Goal: Task Accomplishment & Management: Complete application form

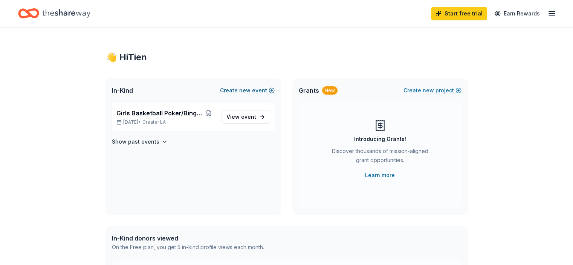
click at [251, 86] on span "new" at bounding box center [244, 90] width 11 height 9
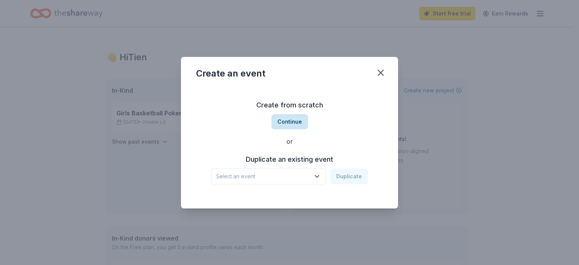
click at [290, 126] on button "Continue" at bounding box center [289, 121] width 37 height 15
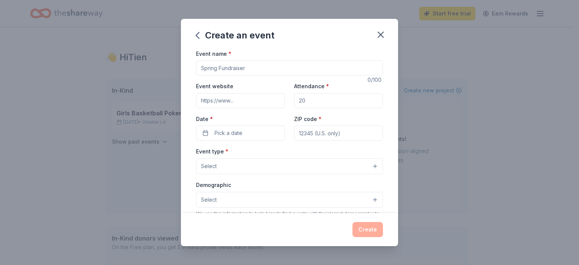
click at [244, 60] on input "Event name *" at bounding box center [289, 67] width 187 height 15
type input "G"
type input "Girls Basketball Winter Tournament Trip"
click at [271, 93] on input "Event website" at bounding box center [240, 100] width 89 height 15
type input "https://www.marinavikings.org/"
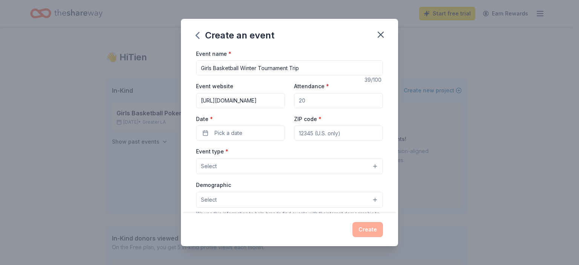
click at [328, 93] on input "Attendance *" at bounding box center [338, 100] width 89 height 15
type input "16"
click at [253, 126] on button "Pick a date" at bounding box center [240, 133] width 89 height 15
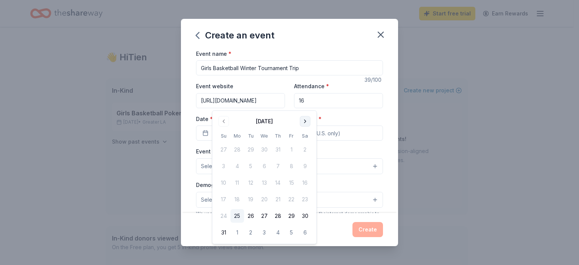
click at [300, 119] on button "Go to next month" at bounding box center [305, 121] width 11 height 11
click at [271, 176] on button "18" at bounding box center [278, 183] width 14 height 14
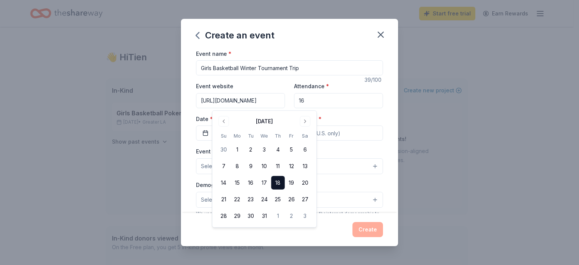
click at [321, 126] on input "ZIP code *" at bounding box center [338, 133] width 89 height 15
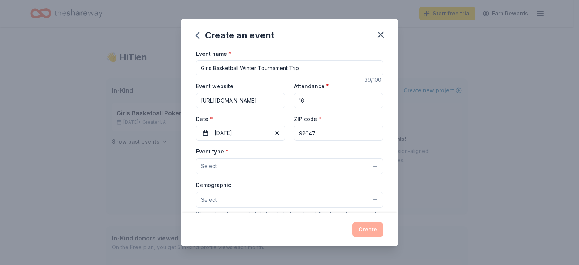
type input "92647"
click at [286, 158] on button "Select" at bounding box center [289, 166] width 187 height 16
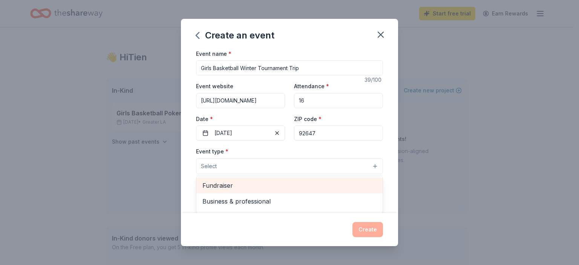
click at [262, 181] on span "Fundraiser" at bounding box center [289, 186] width 174 height 10
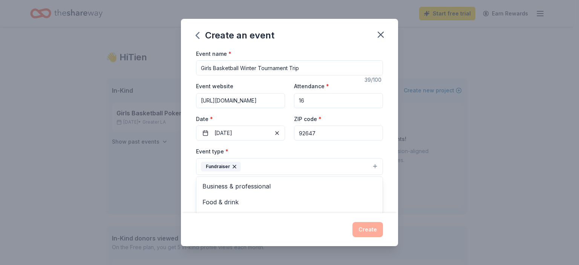
click at [430, 147] on div "Create an event Event name * Girls Basketball Winter Tournament Trip 39 /100 Ev…" at bounding box center [289, 132] width 579 height 265
click at [252, 193] on button "Select" at bounding box center [289, 201] width 187 height 16
click at [255, 247] on span "Mostly women" at bounding box center [289, 252] width 174 height 10
click at [245, 242] on span "10-20 yrs" at bounding box center [289, 247] width 174 height 10
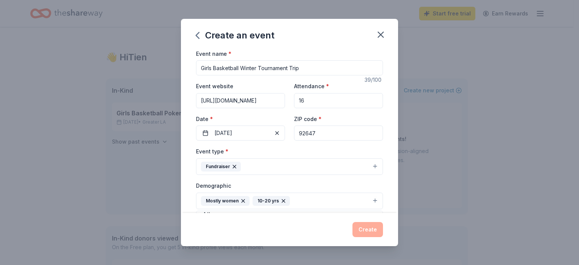
click at [406, 202] on div "Create an event Event name * Girls Basketball Winter Tournament Trip 39 /100 Ev…" at bounding box center [289, 132] width 579 height 265
click at [234, 242] on input "Mailing address" at bounding box center [268, 249] width 144 height 15
type input "15352 Maryknoll Street"
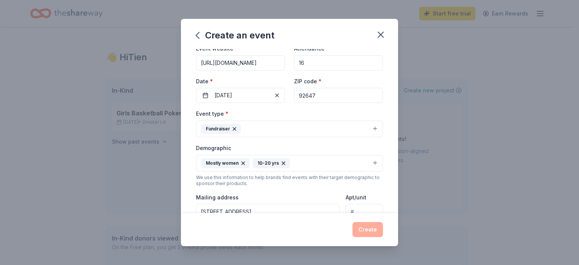
click at [265, 236] on textarea at bounding box center [289, 253] width 187 height 34
click at [310, 236] on textarea "We are trying to get sponsors to help fund our winter tournment" at bounding box center [289, 253] width 187 height 34
click at [304, 236] on textarea "We are trying to get sponsors to help fund our girls varsity basketball winter …" at bounding box center [289, 253] width 187 height 34
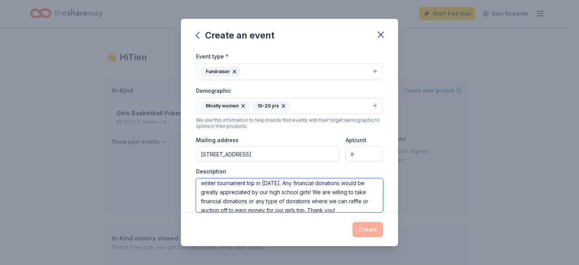
scroll to position [0, 0]
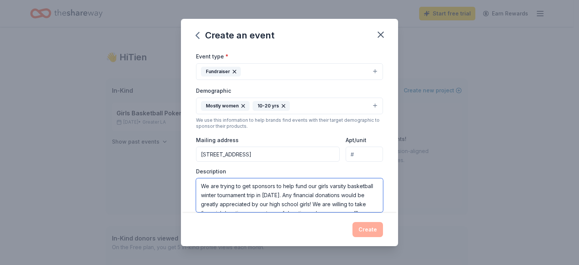
drag, startPoint x: 307, startPoint y: 144, endPoint x: 220, endPoint y: 108, distance: 94.3
click at [220, 168] on div "Description We are trying to get sponsors to help fund our girls varsity basket…" at bounding box center [289, 190] width 187 height 44
type textarea "We are trying to get sponsors to help fund our girls varsity basketball winter …"
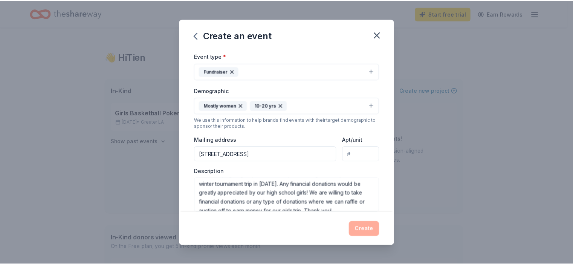
scroll to position [15, 0]
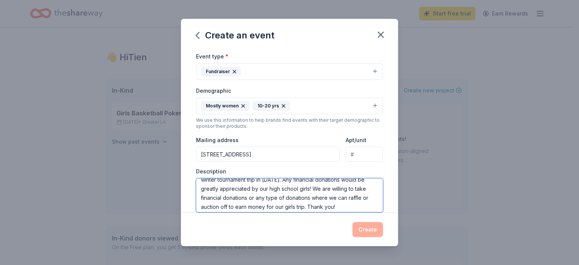
click at [328, 178] on textarea "We are trying to get sponsors to help fund our girls varsity basketball winter …" at bounding box center [289, 195] width 187 height 34
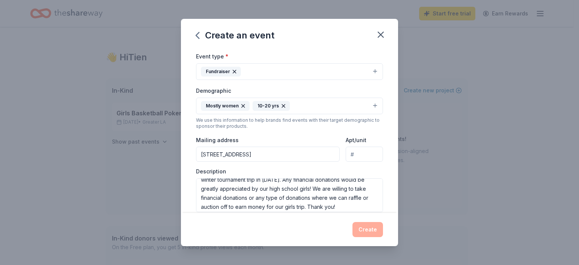
click at [246, 235] on span "Auction & raffle" at bounding box center [231, 239] width 41 height 9
click at [273, 233] on button "Meals" at bounding box center [279, 240] width 36 height 14
click at [305, 233] on button "Snacks" at bounding box center [321, 240] width 39 height 14
click at [307, 249] on button "Beverages" at bounding box center [311, 256] width 48 height 14
click at [269, 251] on span "Alcohol" at bounding box center [269, 255] width 20 height 9
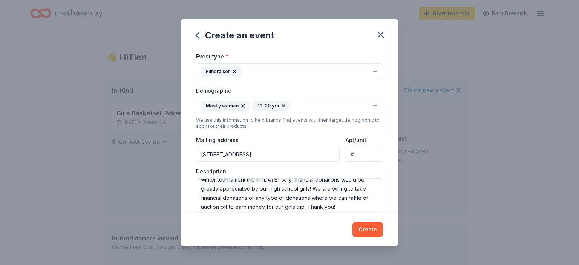
click at [234, 251] on span "Desserts" at bounding box center [222, 255] width 23 height 9
click at [352, 235] on button "Create" at bounding box center [367, 229] width 31 height 15
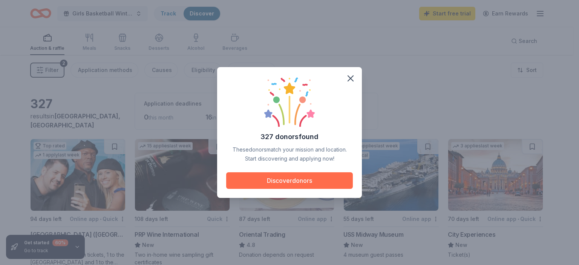
click at [314, 177] on button "Discover donors" at bounding box center [289, 180] width 127 height 17
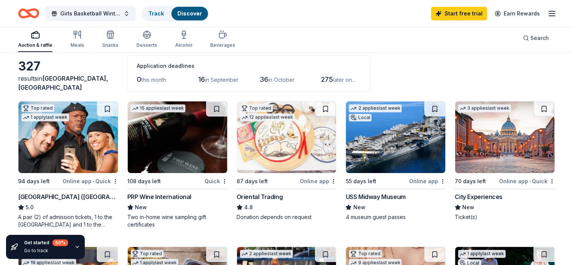
scroll to position [75, 0]
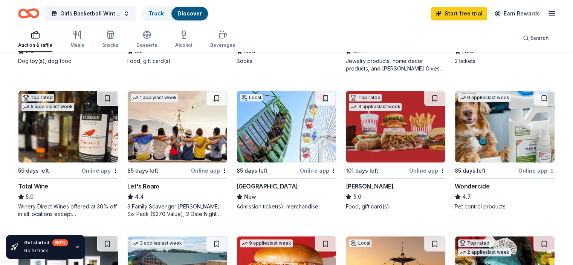
scroll to position [377, 0]
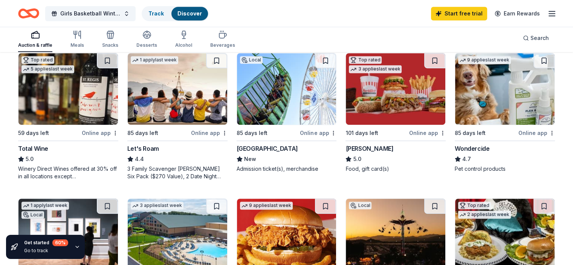
click at [160, 199] on img at bounding box center [178, 235] width 100 height 72
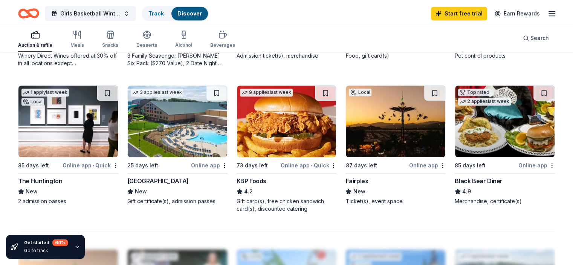
scroll to position [339, 0]
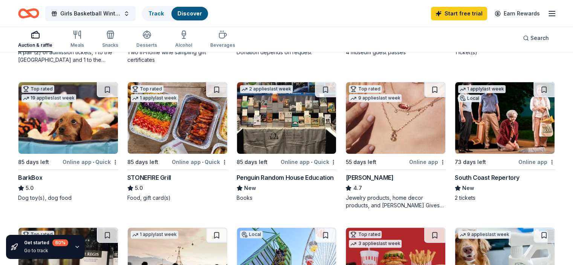
scroll to position [188, 0]
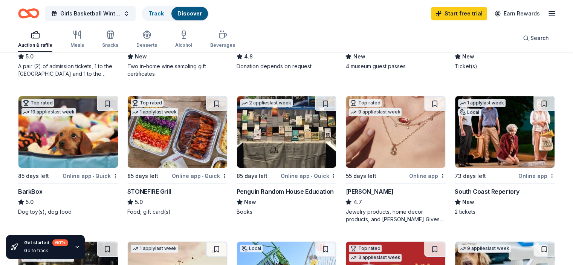
click at [89, 96] on img at bounding box center [68, 132] width 100 height 72
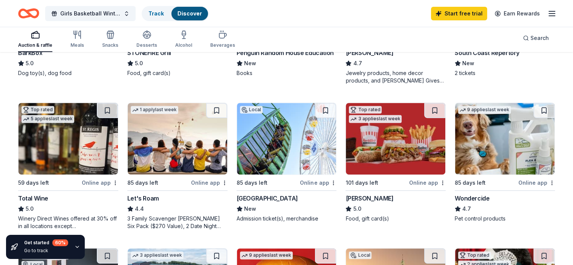
scroll to position [339, 0]
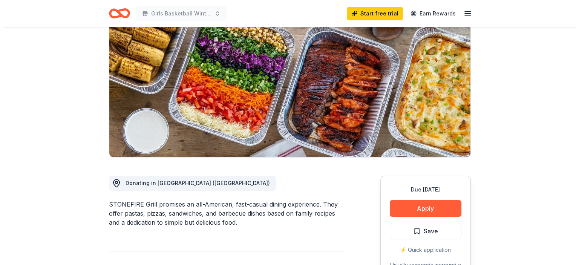
scroll to position [75, 0]
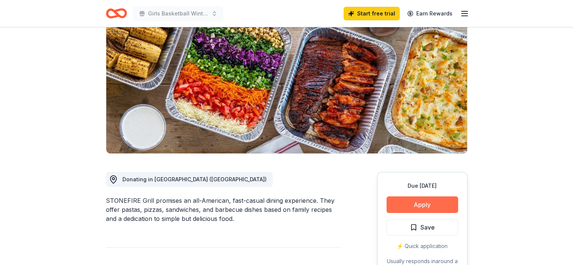
click at [427, 196] on button "Apply" at bounding box center [423, 204] width 72 height 17
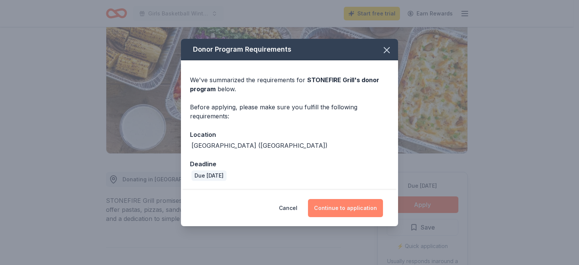
click at [327, 199] on button "Continue to application" at bounding box center [345, 208] width 75 height 18
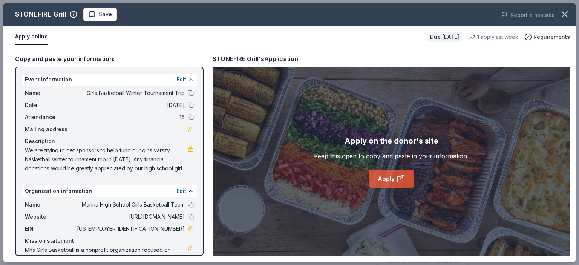
click at [387, 170] on link "Apply" at bounding box center [392, 179] width 46 height 18
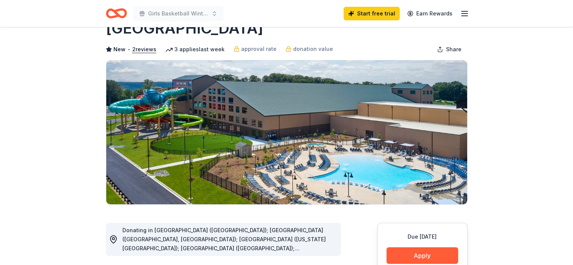
scroll to position [38, 0]
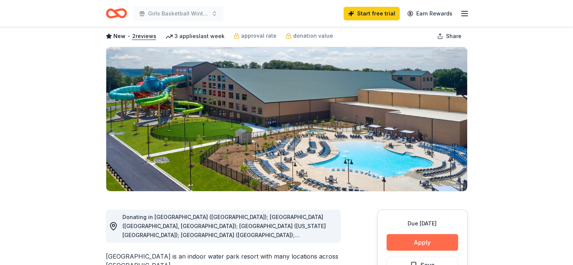
click at [438, 234] on button "Apply" at bounding box center [423, 242] width 72 height 17
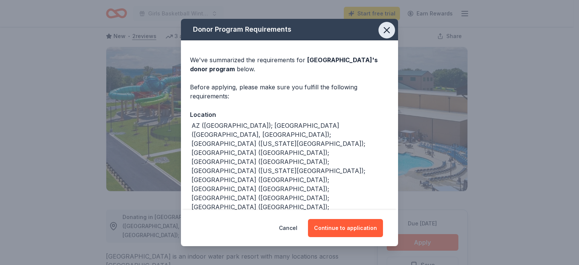
click at [381, 31] on icon "button" at bounding box center [386, 30] width 11 height 11
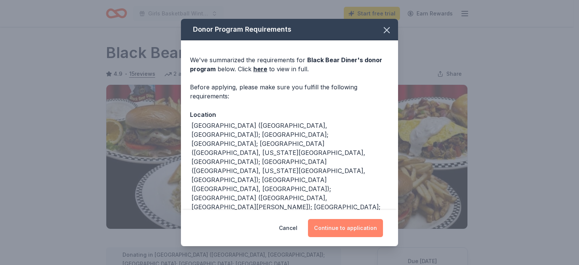
click at [343, 226] on button "Continue to application" at bounding box center [345, 228] width 75 height 18
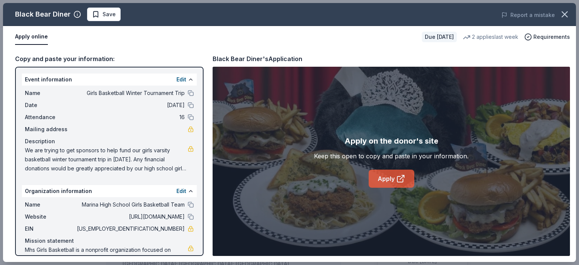
click at [404, 170] on link "Apply" at bounding box center [392, 179] width 46 height 18
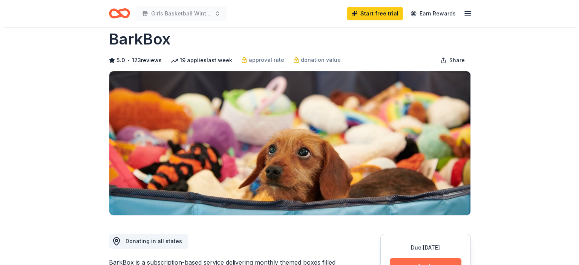
scroll to position [38, 0]
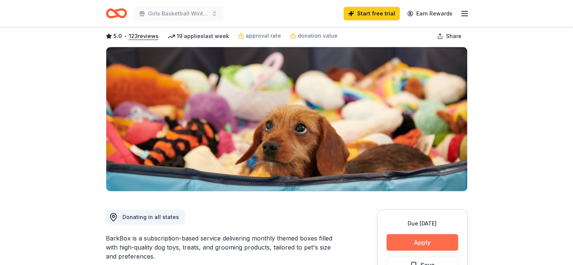
click at [440, 234] on button "Apply" at bounding box center [423, 242] width 72 height 17
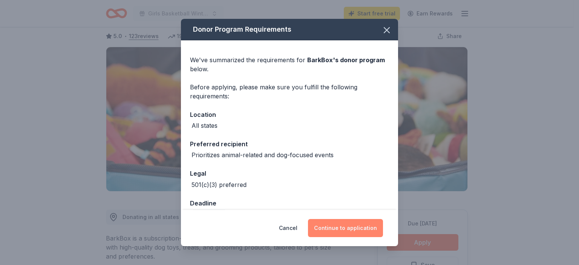
click at [338, 219] on button "Continue to application" at bounding box center [345, 228] width 75 height 18
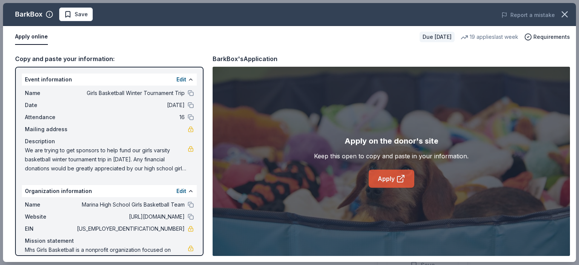
click at [398, 174] on icon at bounding box center [400, 178] width 9 height 9
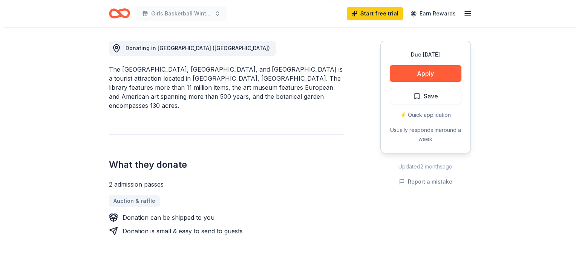
scroll to position [113, 0]
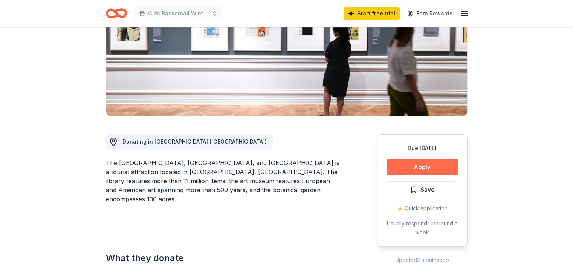
click at [431, 159] on button "Apply" at bounding box center [423, 167] width 72 height 17
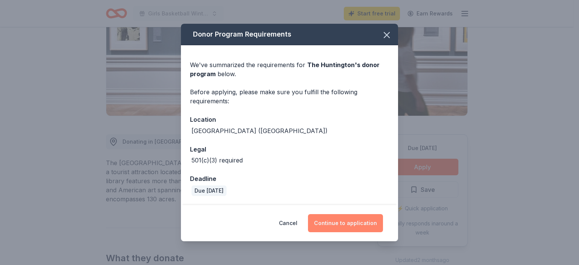
click at [328, 214] on button "Continue to application" at bounding box center [345, 223] width 75 height 18
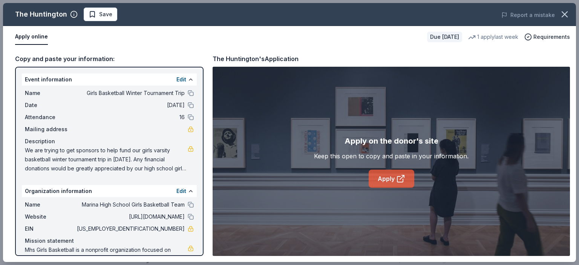
click at [384, 170] on link "Apply" at bounding box center [392, 179] width 46 height 18
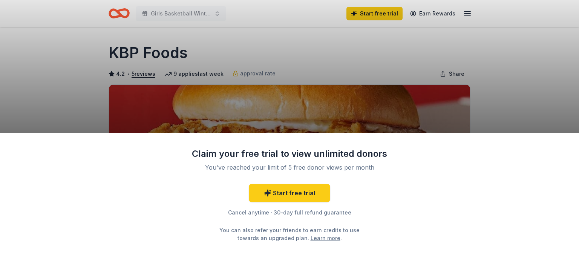
click at [318, 99] on div "Claim your free trial to view unlimited donors You've reached your limit of 5 f…" at bounding box center [289, 132] width 579 height 265
click at [491, 150] on div "Claim your free trial to view unlimited donors You've reached your limit of 5 f…" at bounding box center [289, 199] width 579 height 133
click at [504, 87] on div "Claim your free trial to view unlimited donors You've reached your limit of 5 f…" at bounding box center [289, 132] width 579 height 265
